Goal: Find specific page/section: Find specific page/section

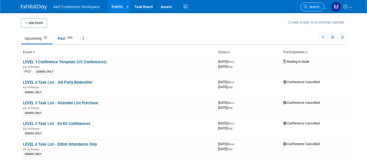
click at [313, 8] on span "Search" at bounding box center [314, 7] width 12 height 4
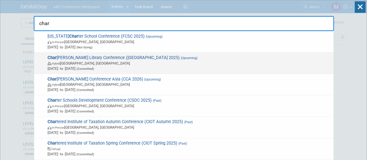
type input "char"
click at [180, 56] on span "(Upcoming)" at bounding box center [189, 58] width 18 height 4
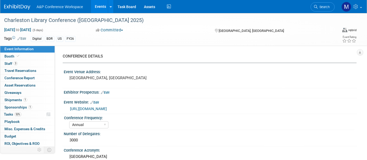
select select "Annual"
select select "Level 1"
select select "In-Person Booth"
select select "Libraries"
select select "Bloomsbury Digital Resources"
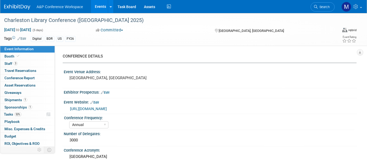
select select "Anne Weston"
select select "Michelle Kelly"
select select "Rosalie Love"
select select "BDR Product Awareness and Trial Generation​"
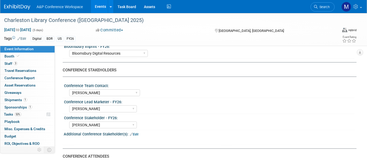
scroll to position [232, 0]
